Goal: Task Accomplishment & Management: Use online tool/utility

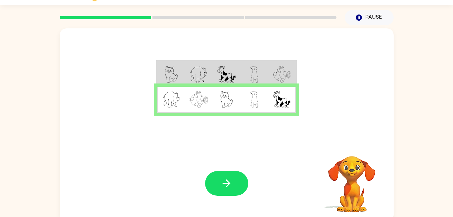
scroll to position [21, 0]
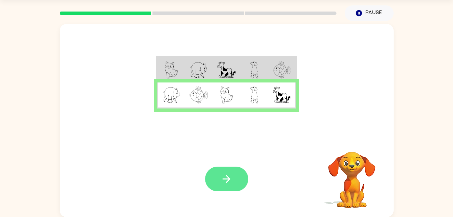
click at [227, 189] on button "button" at bounding box center [226, 178] width 43 height 25
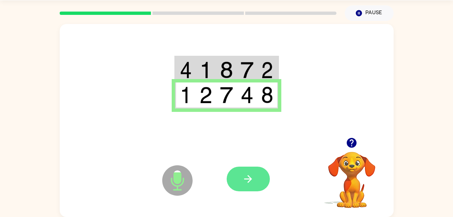
click at [244, 168] on button "button" at bounding box center [248, 178] width 43 height 25
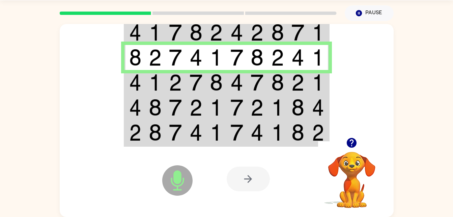
click at [301, 34] on img at bounding box center [298, 32] width 13 height 17
click at [266, 35] on td at bounding box center [257, 32] width 21 height 26
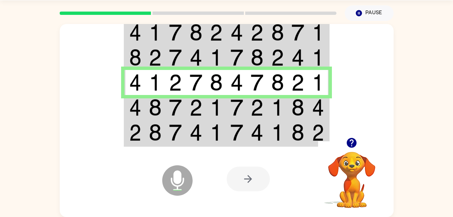
click at [152, 36] on img at bounding box center [155, 32] width 13 height 17
click at [178, 177] on icon "Microphone The Microphone is here when it is your turn to talk" at bounding box center [211, 188] width 101 height 51
click at [181, 186] on icon at bounding box center [177, 180] width 30 height 30
click at [228, 35] on td at bounding box center [237, 32] width 21 height 26
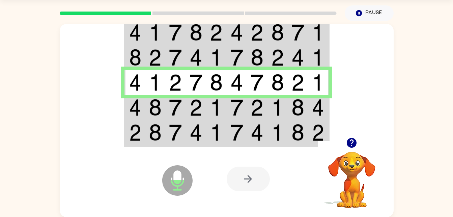
click at [182, 177] on icon at bounding box center [177, 180] width 30 height 30
click at [248, 182] on div at bounding box center [248, 178] width 43 height 25
click at [370, 12] on button "Pause Pause" at bounding box center [369, 13] width 49 height 16
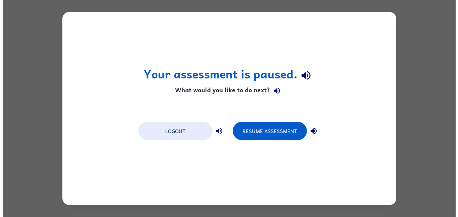
scroll to position [0, 0]
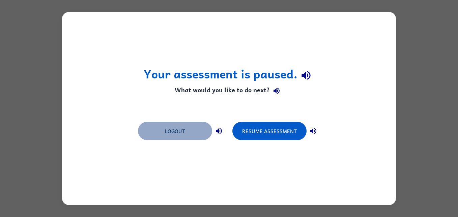
click at [187, 127] on button "Logout" at bounding box center [175, 131] width 74 height 18
